Goal: Task Accomplishment & Management: Manage account settings

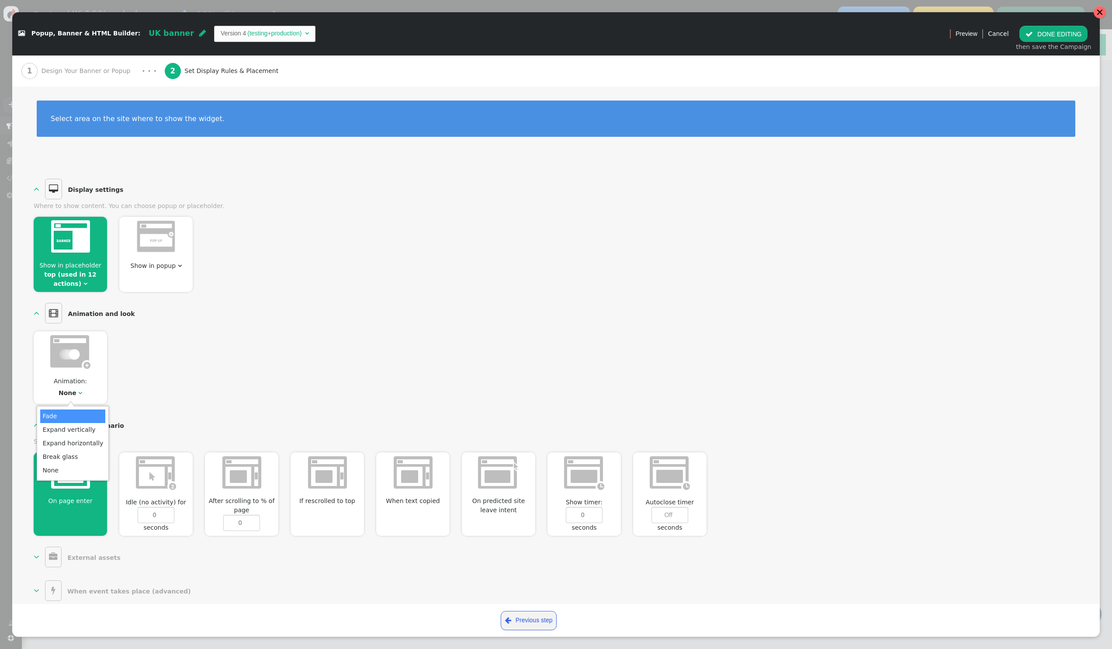
click at [1096, 12] on div at bounding box center [1099, 12] width 7 height 7
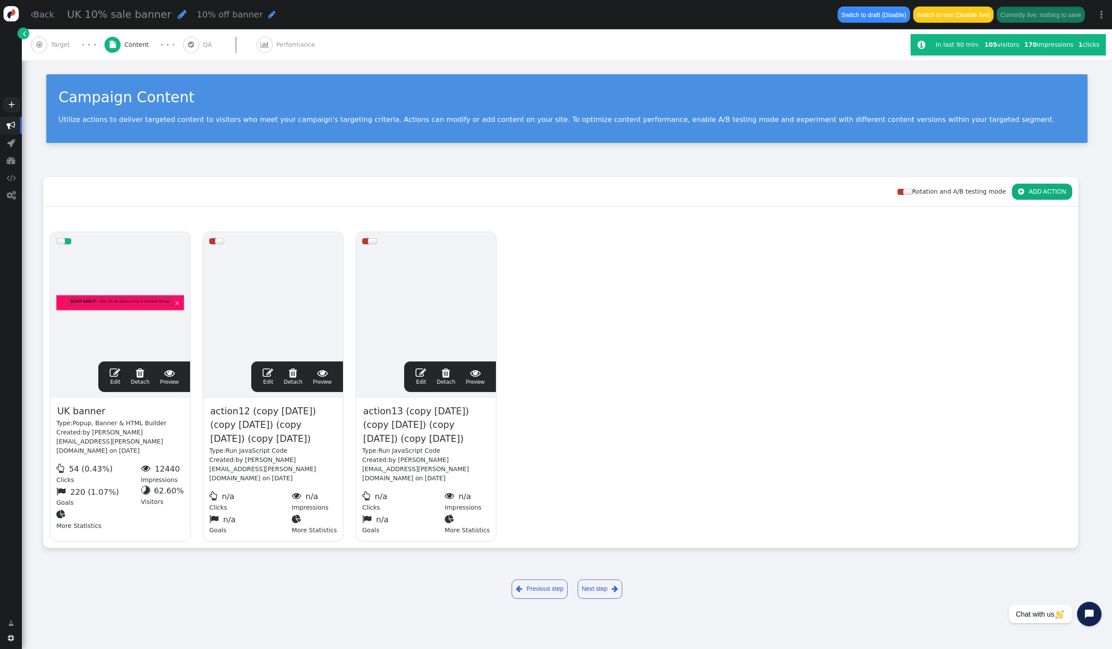
click at [35, 17] on link " Back" at bounding box center [43, 14] width 24 height 13
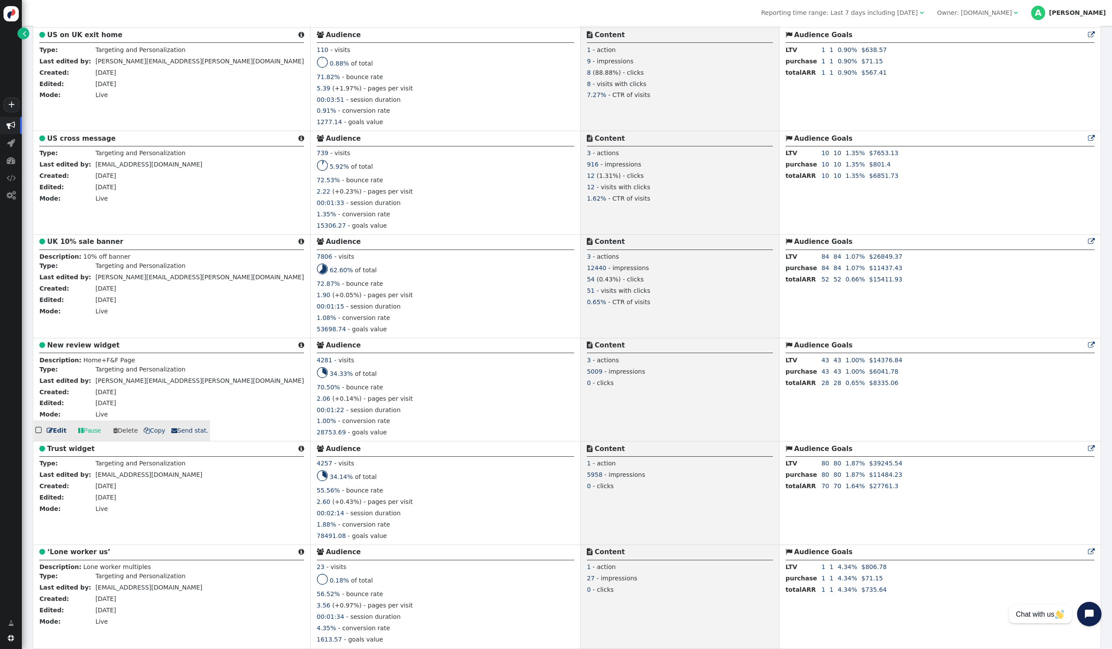
scroll to position [1536, 0]
click at [81, 326] on span "" at bounding box center [80, 326] width 5 height 9
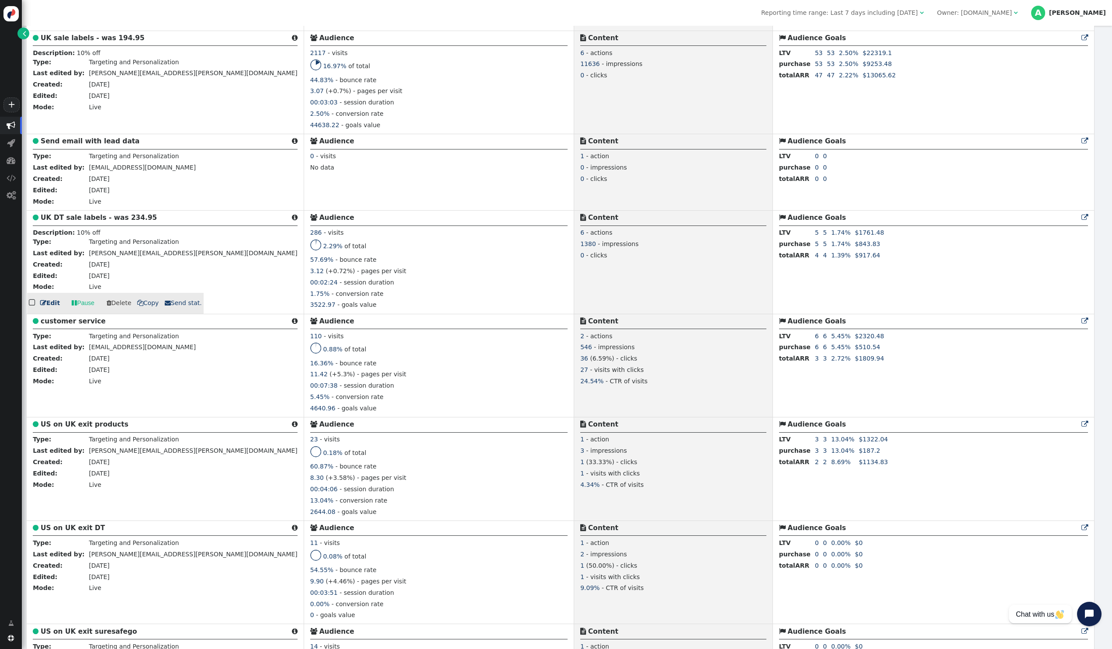
scroll to position [733, 0]
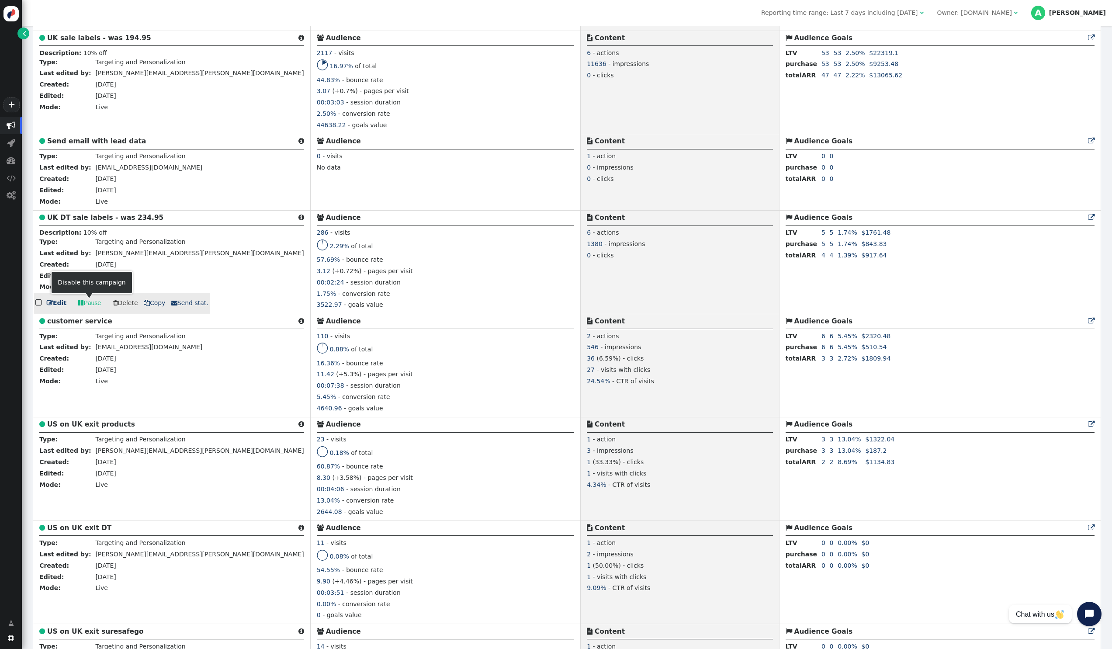
click at [97, 302] on link " Pause" at bounding box center [89, 303] width 35 height 16
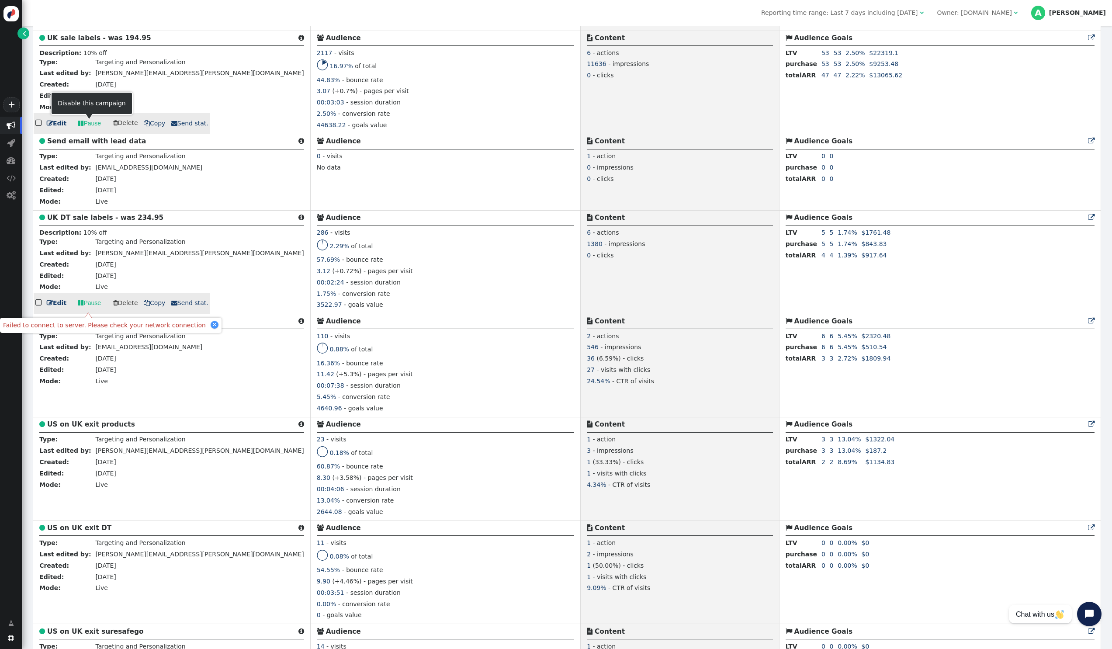
click at [83, 122] on link " Pause" at bounding box center [89, 123] width 35 height 16
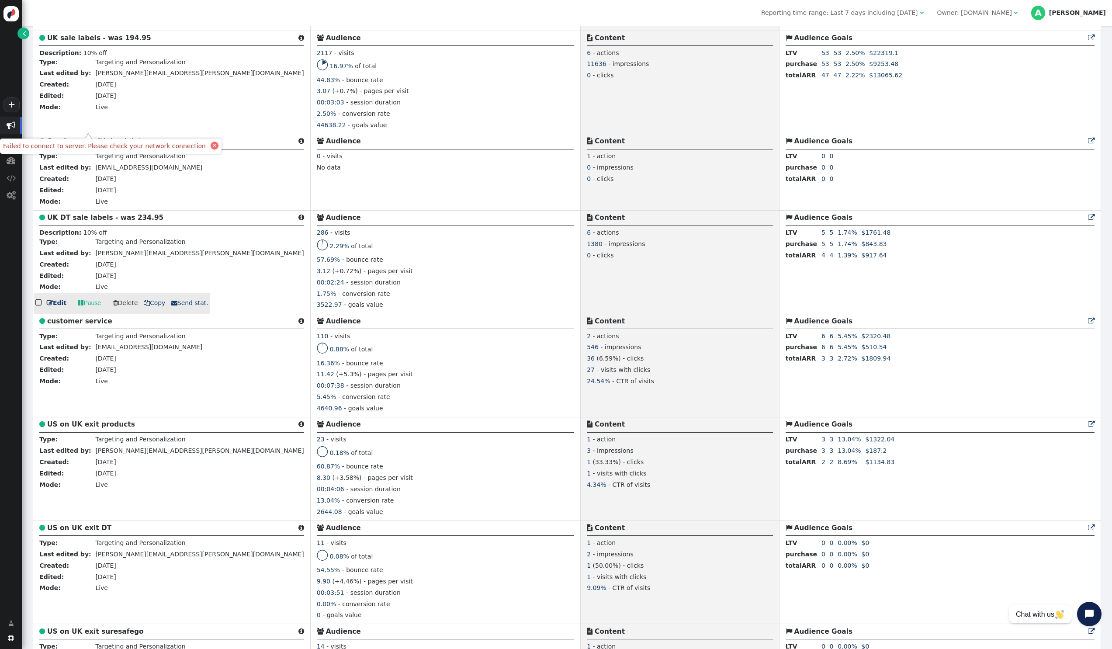
click at [212, 146] on div at bounding box center [214, 145] width 4 height 4
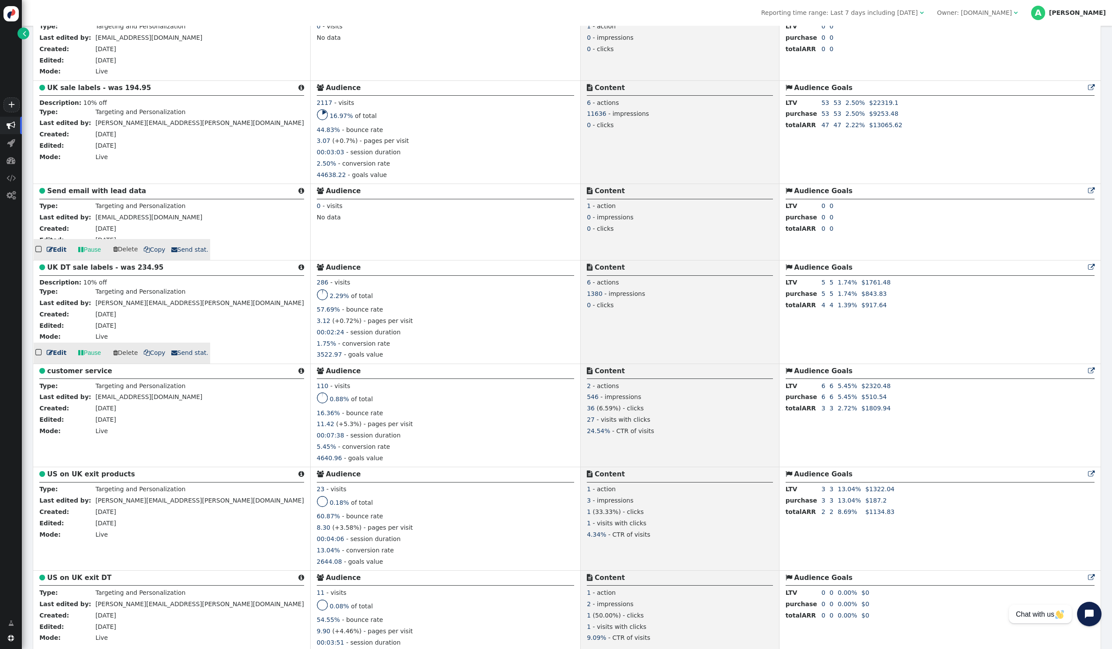
scroll to position [674, 0]
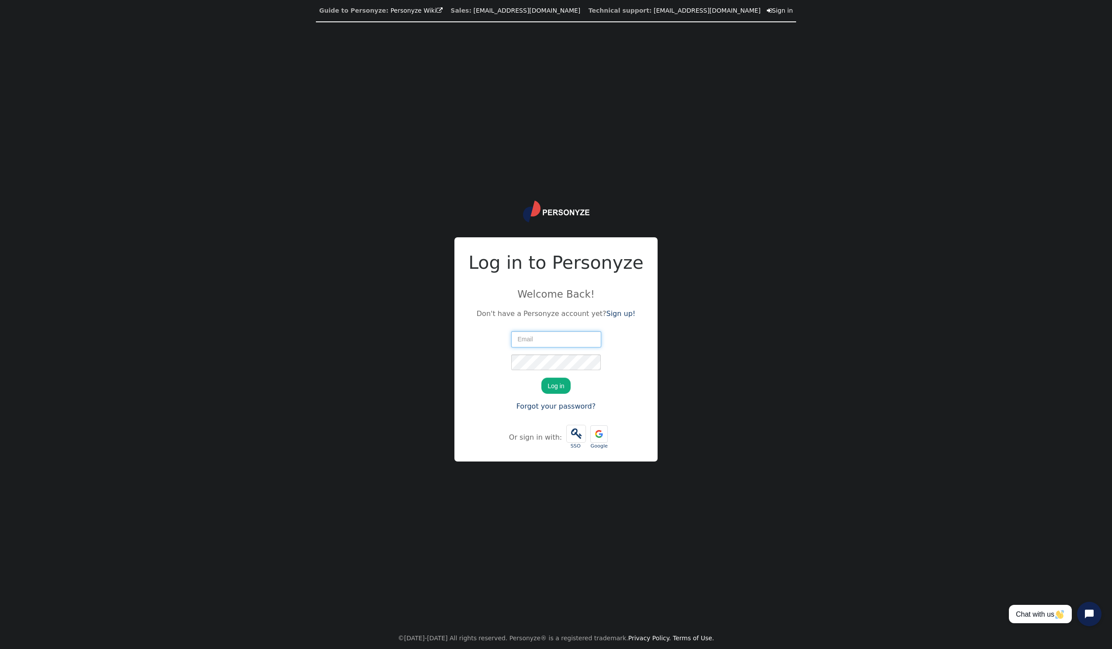
type input "[PERSON_NAME][EMAIL_ADDRESS][PERSON_NAME][DOMAIN_NAME]"
click at [601, 339] on nordpass-icon at bounding box center [601, 338] width 0 height 7
click at [0, 649] on nordpass-autofill-portal at bounding box center [0, 649] width 0 height 0
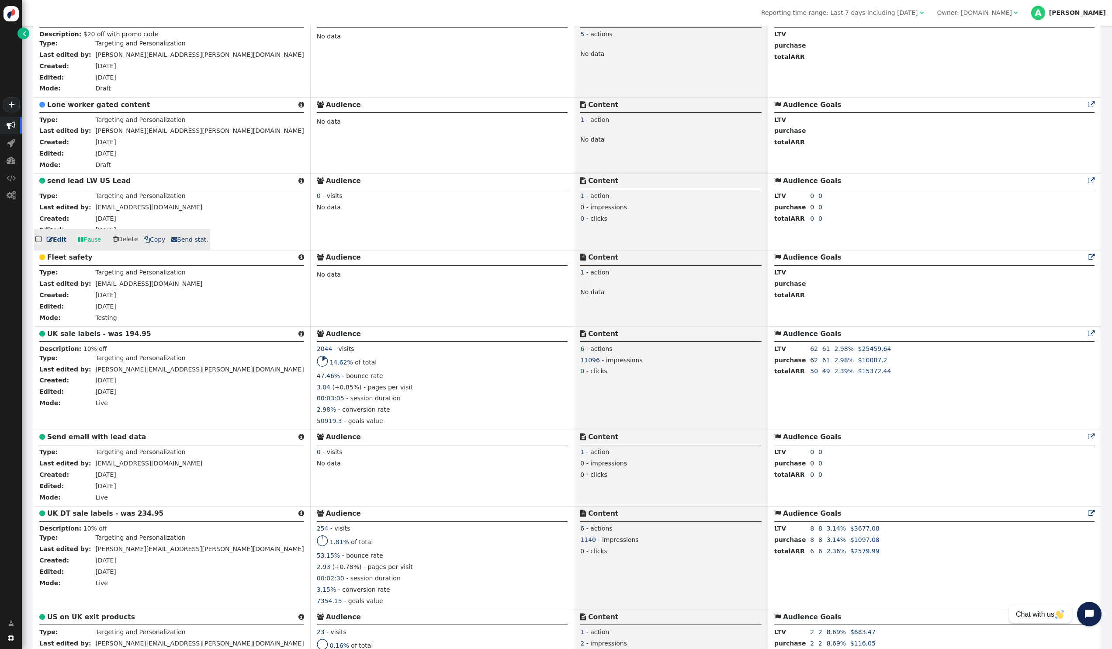
scroll to position [1028, 0]
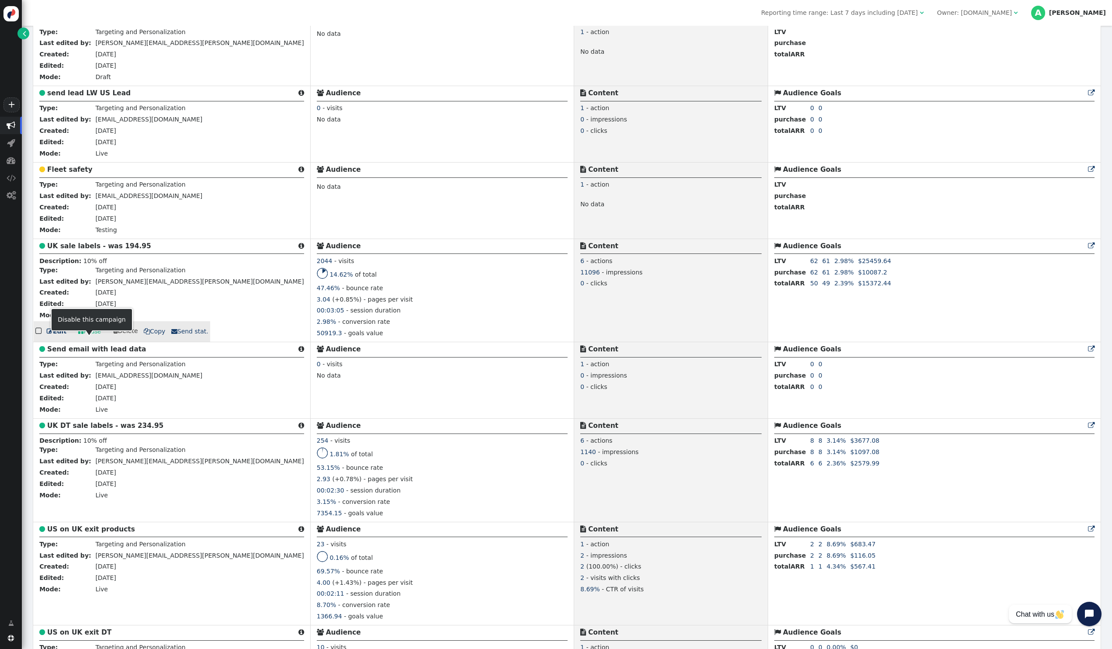
click at [87, 339] on link " Pause" at bounding box center [89, 331] width 35 height 16
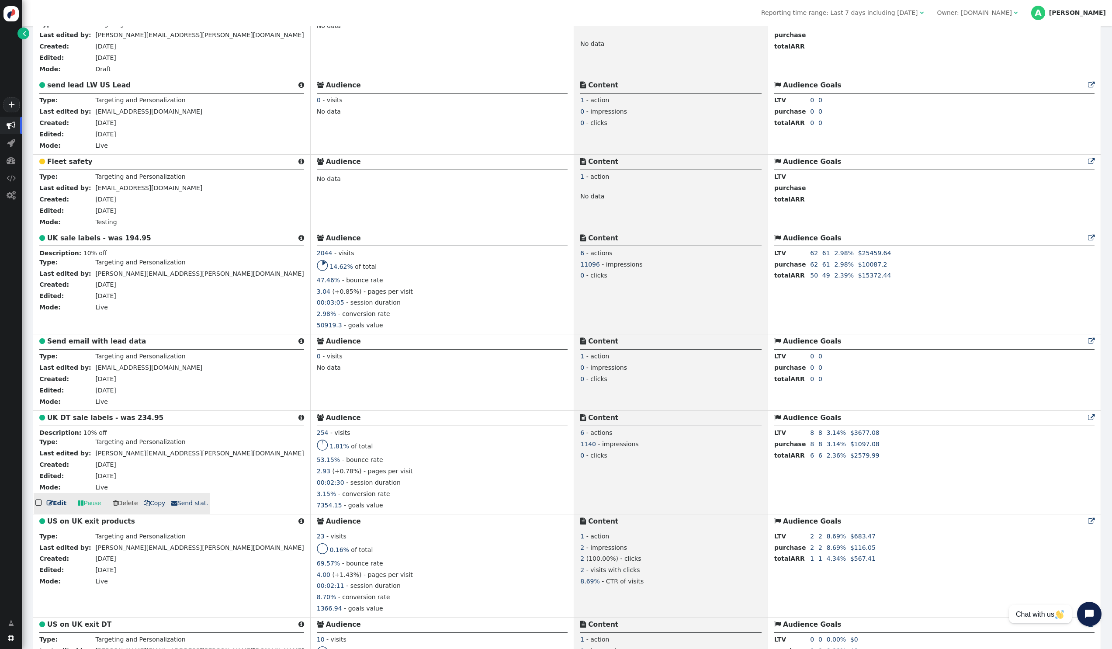
scroll to position [1037, 0]
click at [93, 508] on link " Pause" at bounding box center [89, 503] width 35 height 16
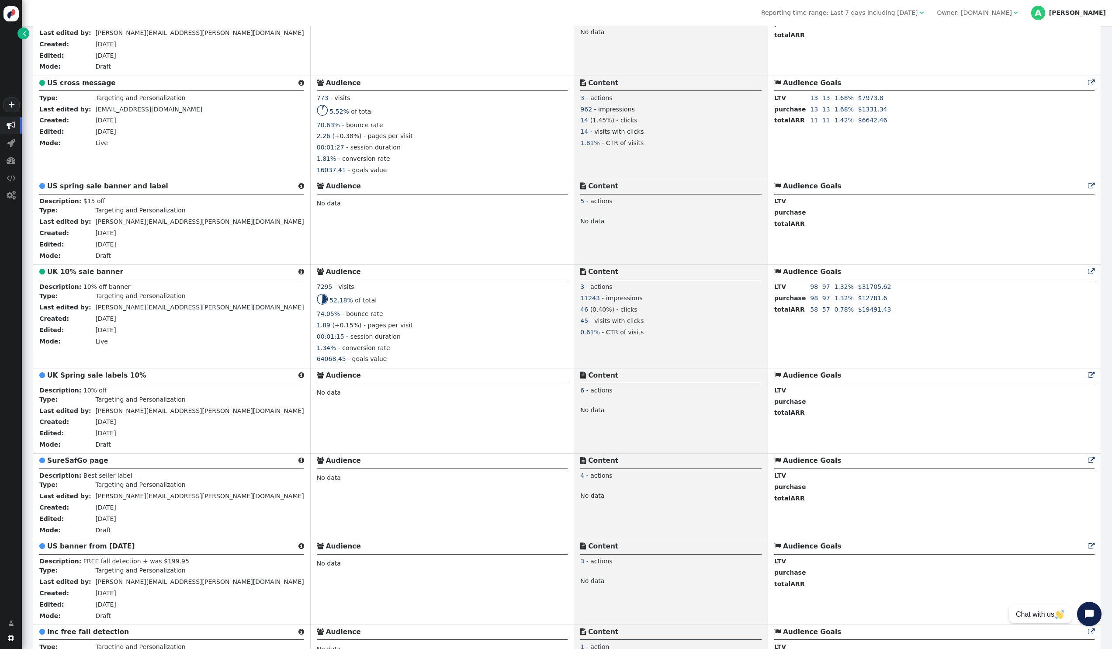
scroll to position [2079, 0]
click at [92, 360] on link " Pause" at bounding box center [89, 356] width 35 height 16
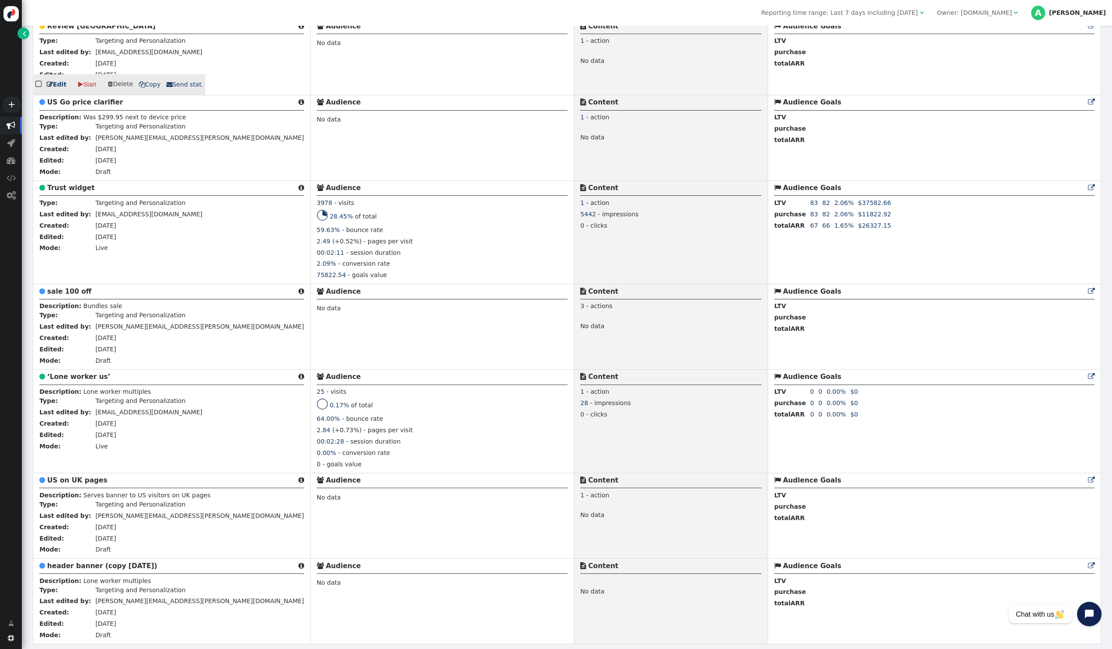
scroll to position [3108, 0]
